Goal: Task Accomplishment & Management: Manage account settings

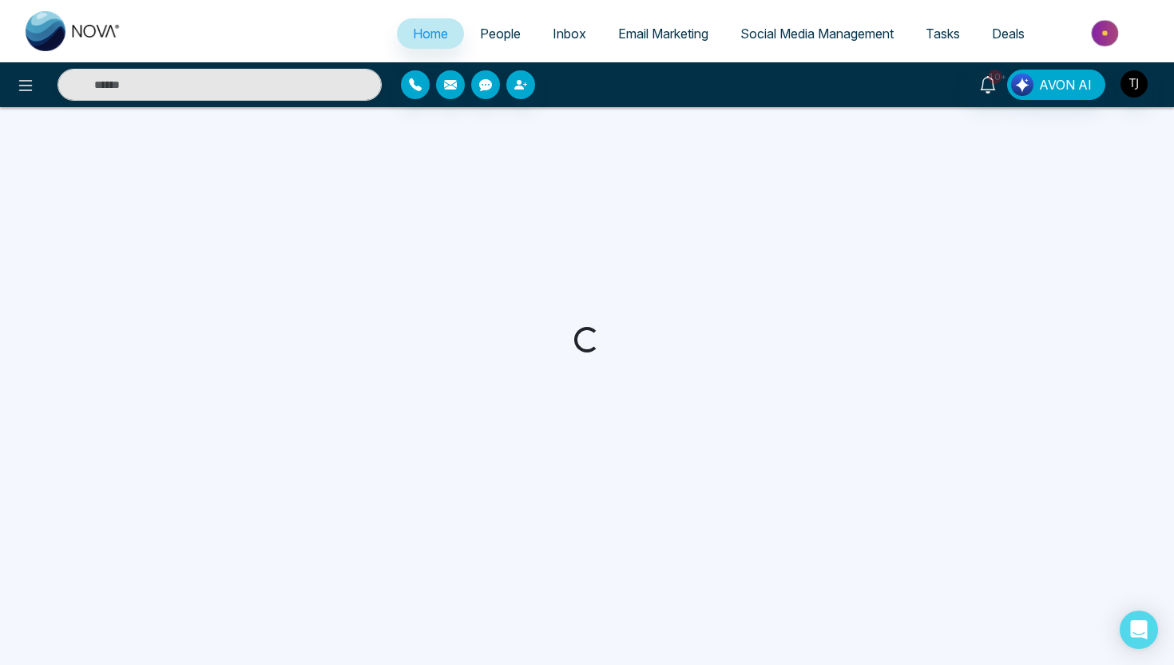
select select "*"
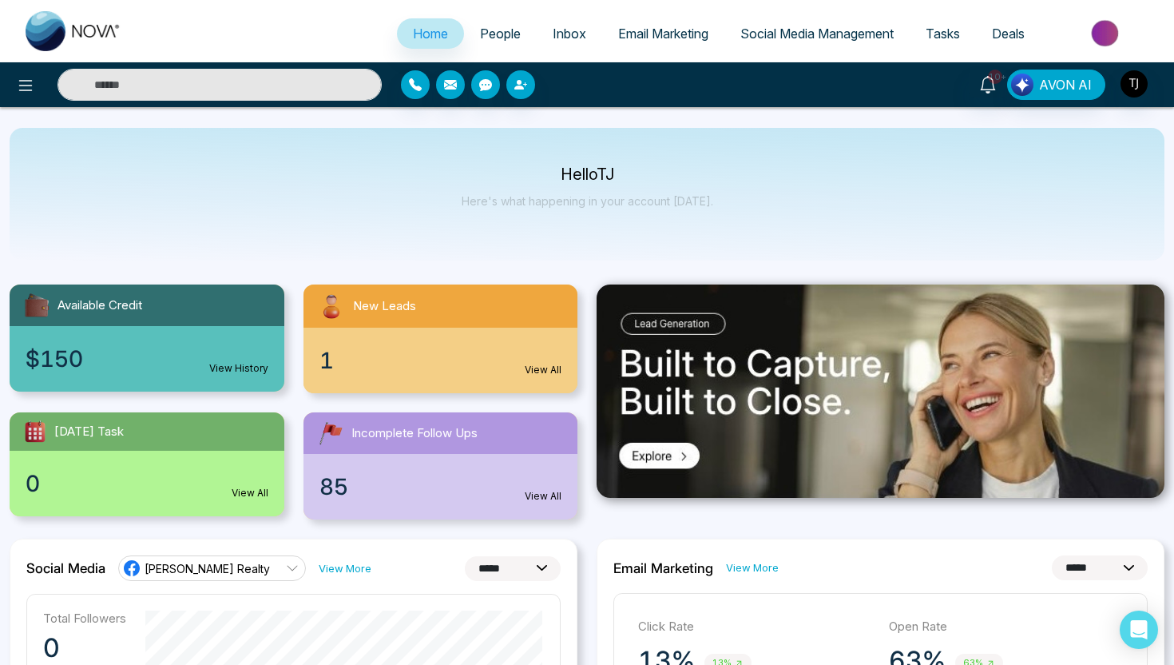
click at [264, 76] on input "text" at bounding box center [220, 85] width 324 height 32
type input "*"
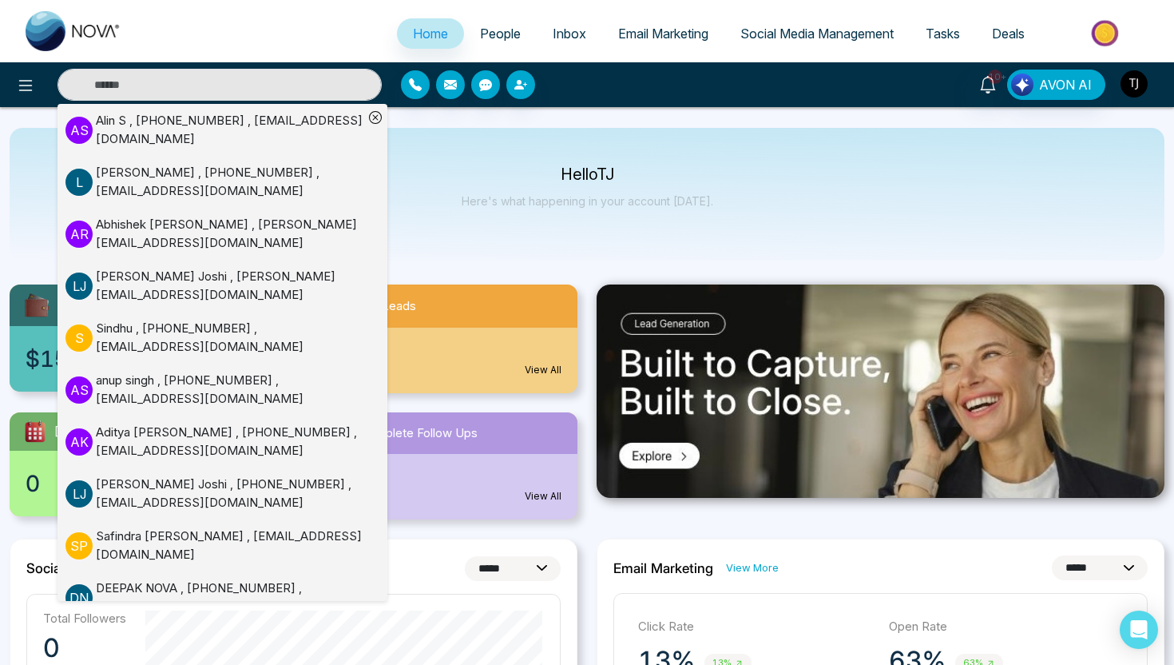
click at [1125, 80] on img "button" at bounding box center [1134, 83] width 27 height 27
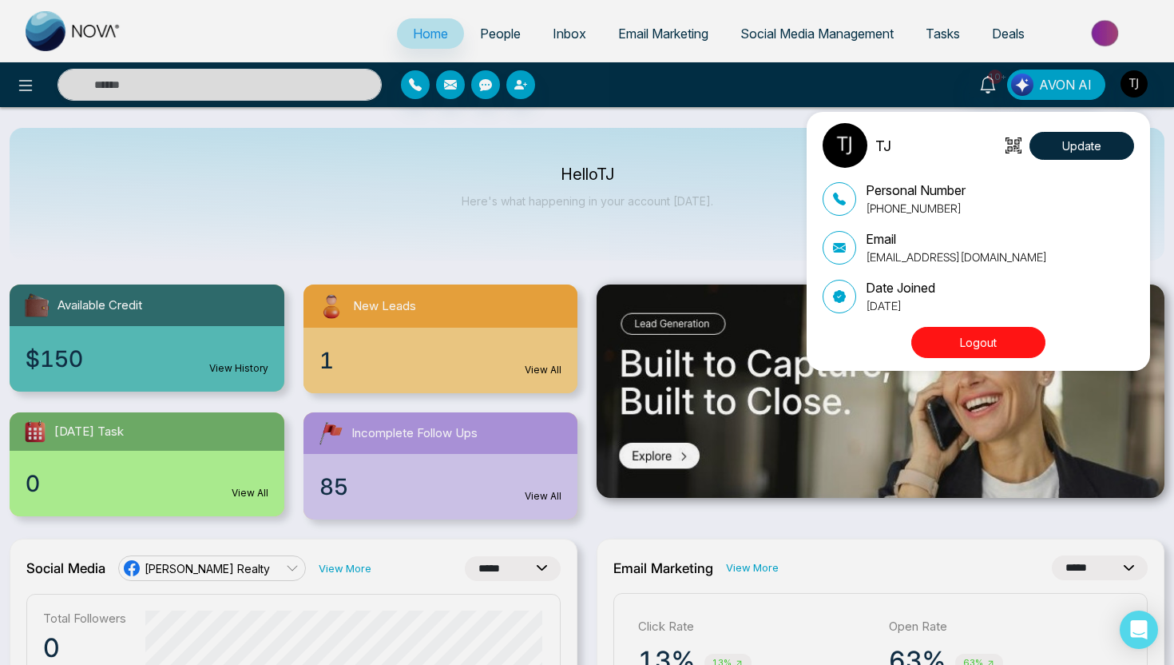
click at [1000, 339] on button "Logout" at bounding box center [979, 342] width 134 height 31
